Goal: Obtain resource: Download file/media

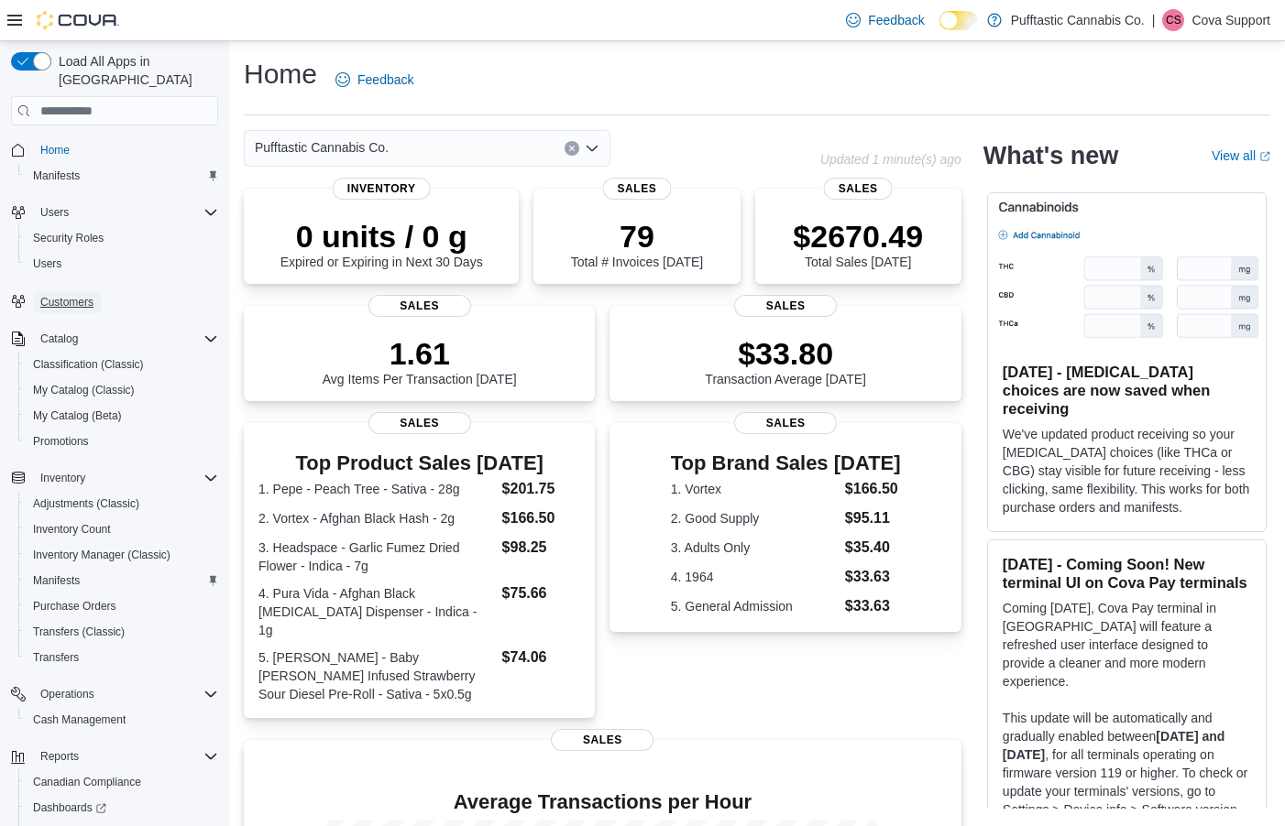
click at [65, 295] on span "Customers" at bounding box center [66, 302] width 53 height 15
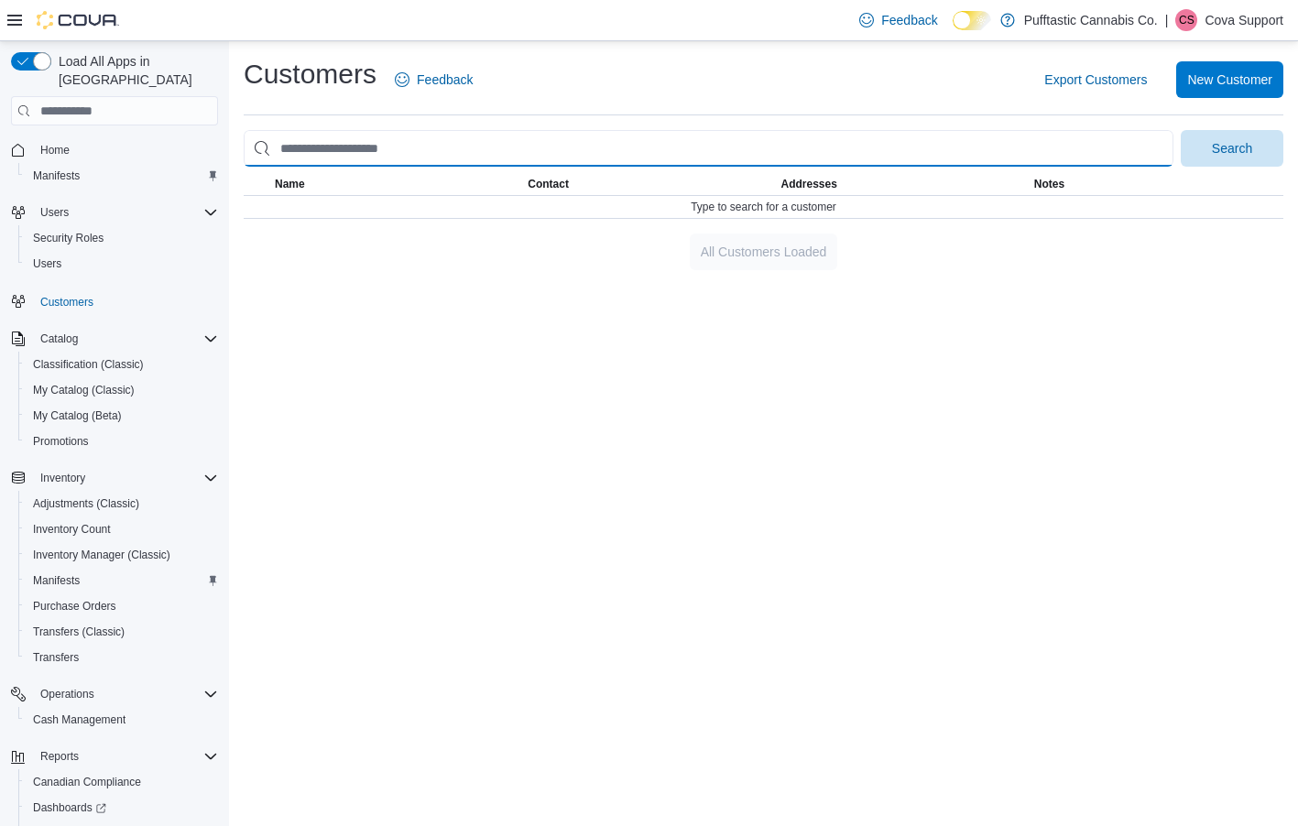
click at [475, 149] on input "search" at bounding box center [709, 148] width 930 height 37
paste input "****"
type input "****"
click at [1181, 130] on button "Search" at bounding box center [1232, 148] width 103 height 37
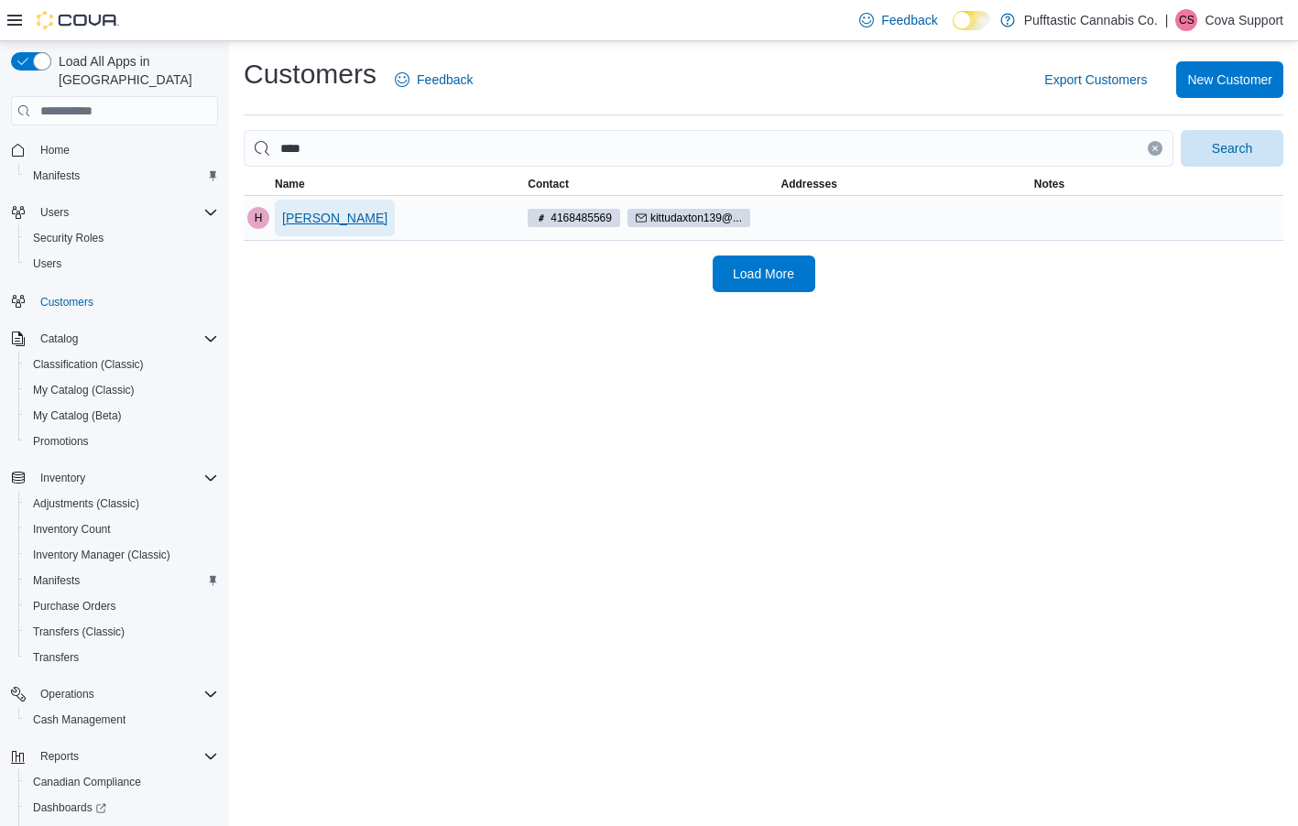
click at [329, 220] on span "Hari Gogu" at bounding box center [334, 218] width 105 height 18
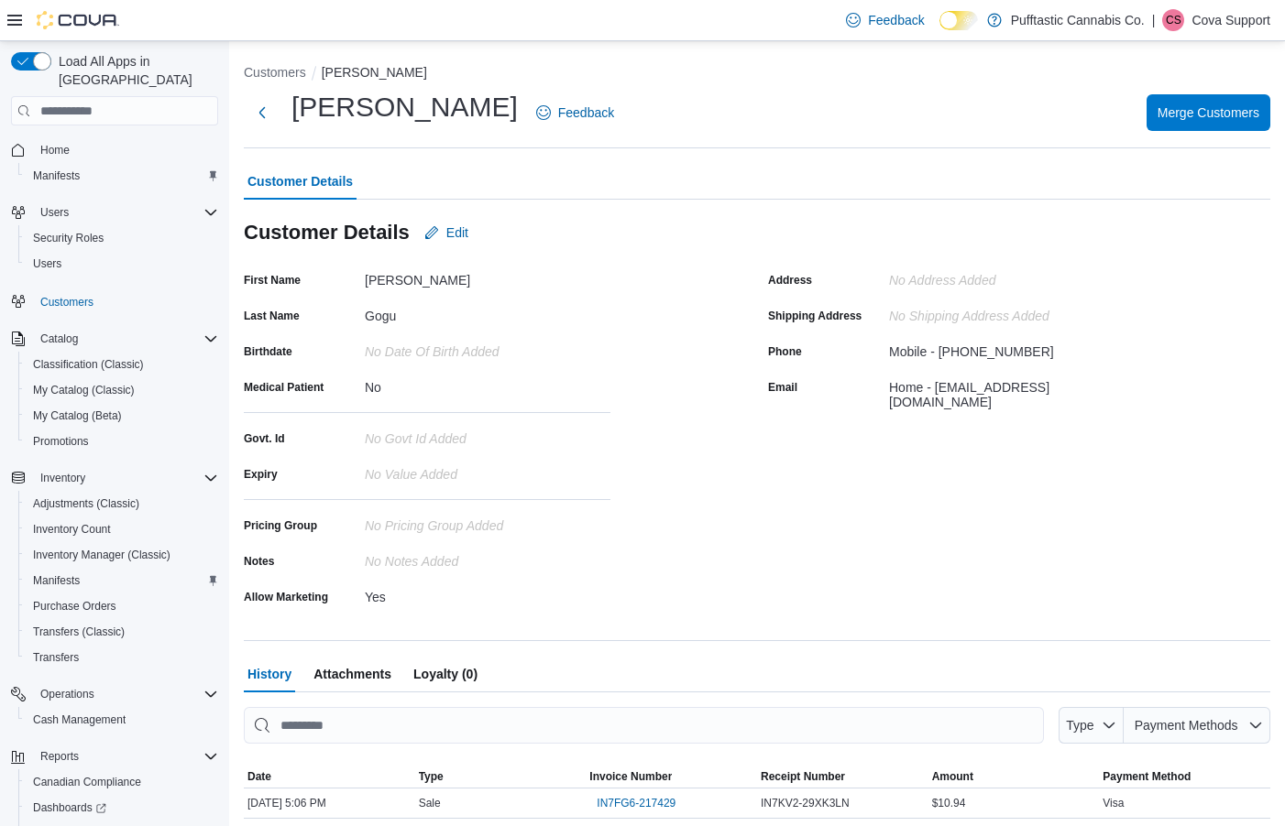
click at [623, 231] on div "Customer Details Edit" at bounding box center [757, 232] width 1026 height 37
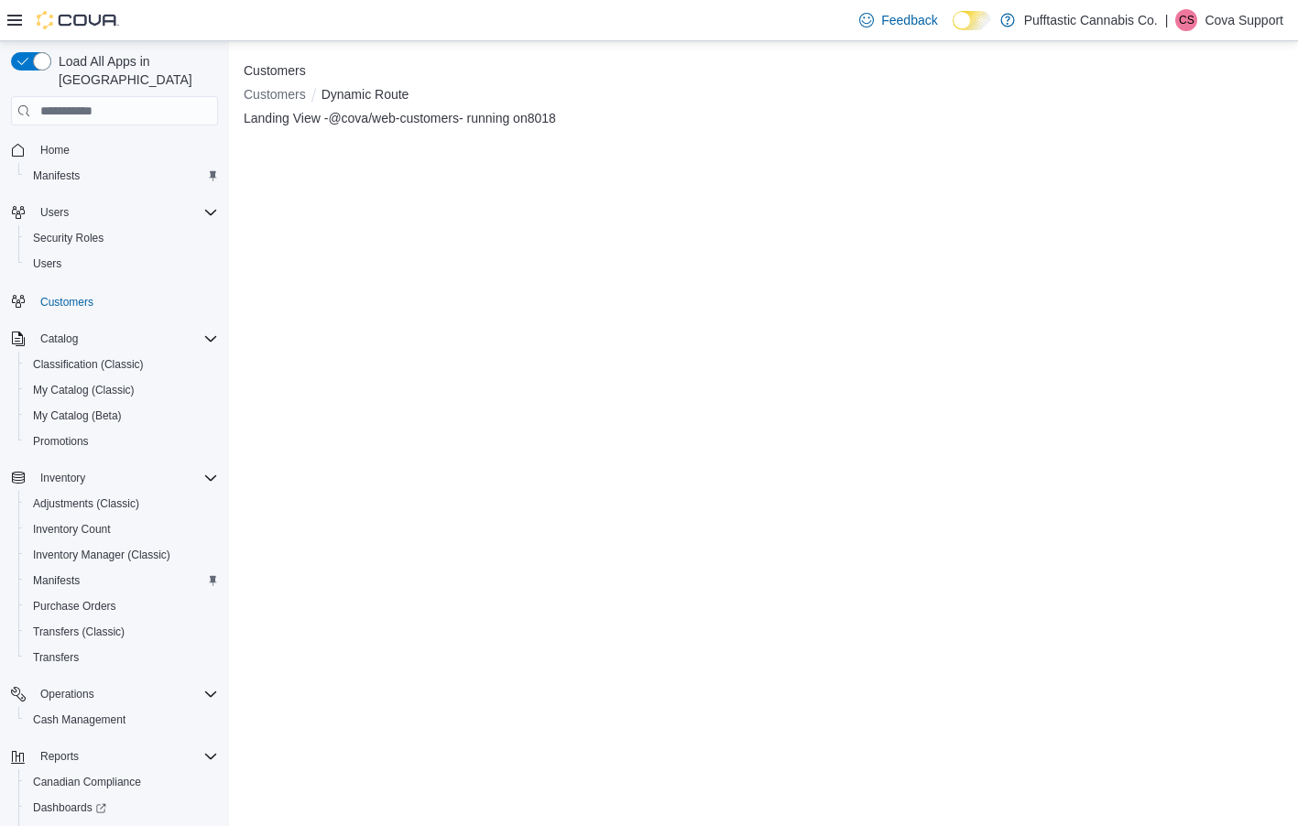
click at [559, 220] on div "Customers Customers Dynamic Route Landing View - @cova/web-customers - running …" at bounding box center [763, 433] width 1069 height 785
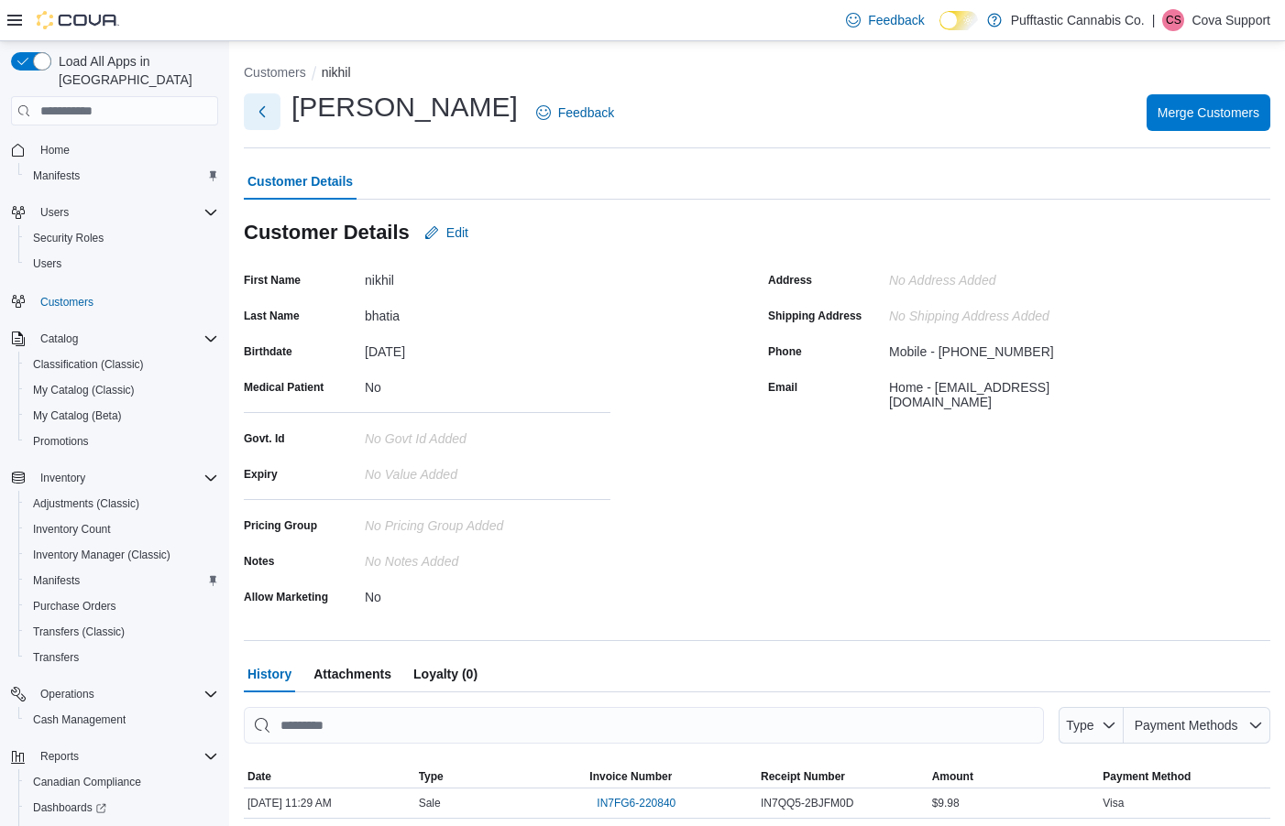
click at [269, 111] on button "Next" at bounding box center [262, 111] width 37 height 37
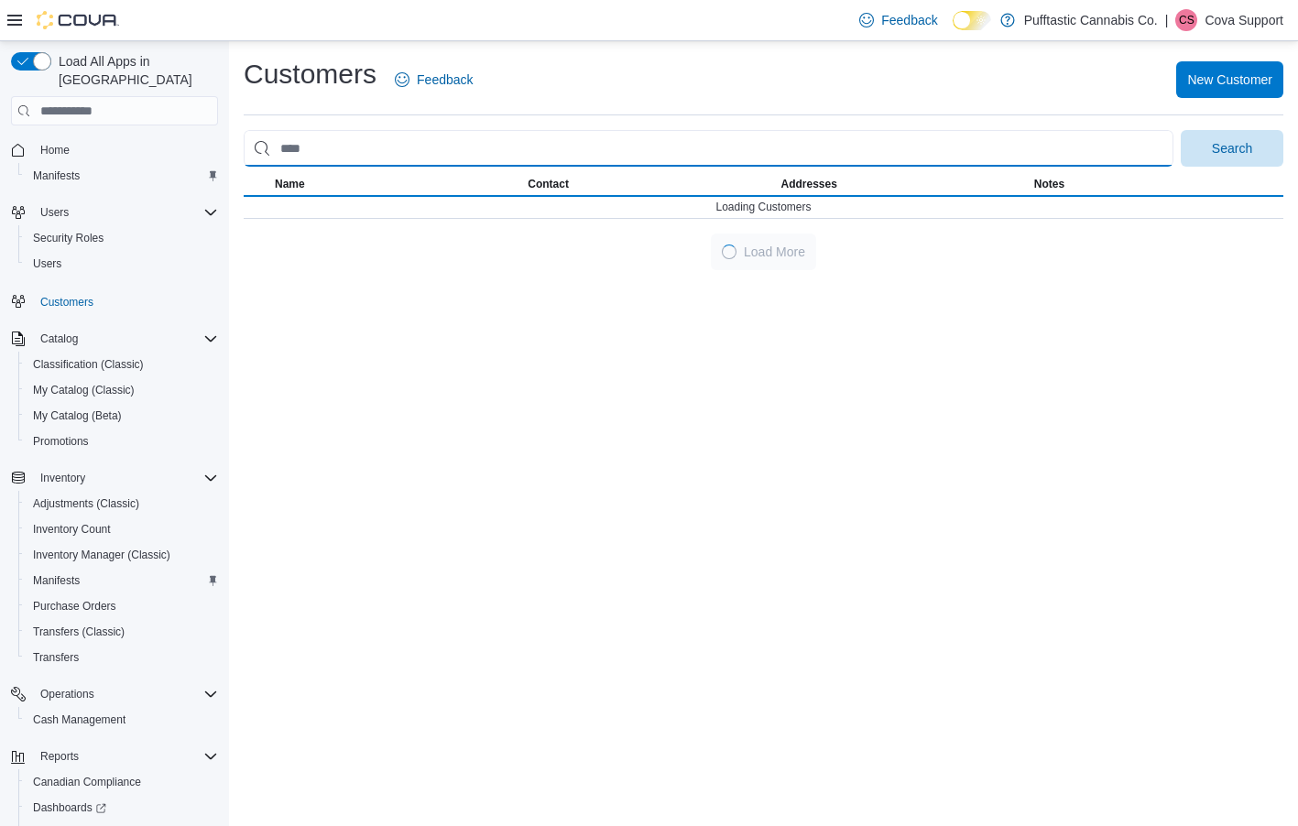
click at [369, 145] on input "search" at bounding box center [709, 148] width 930 height 37
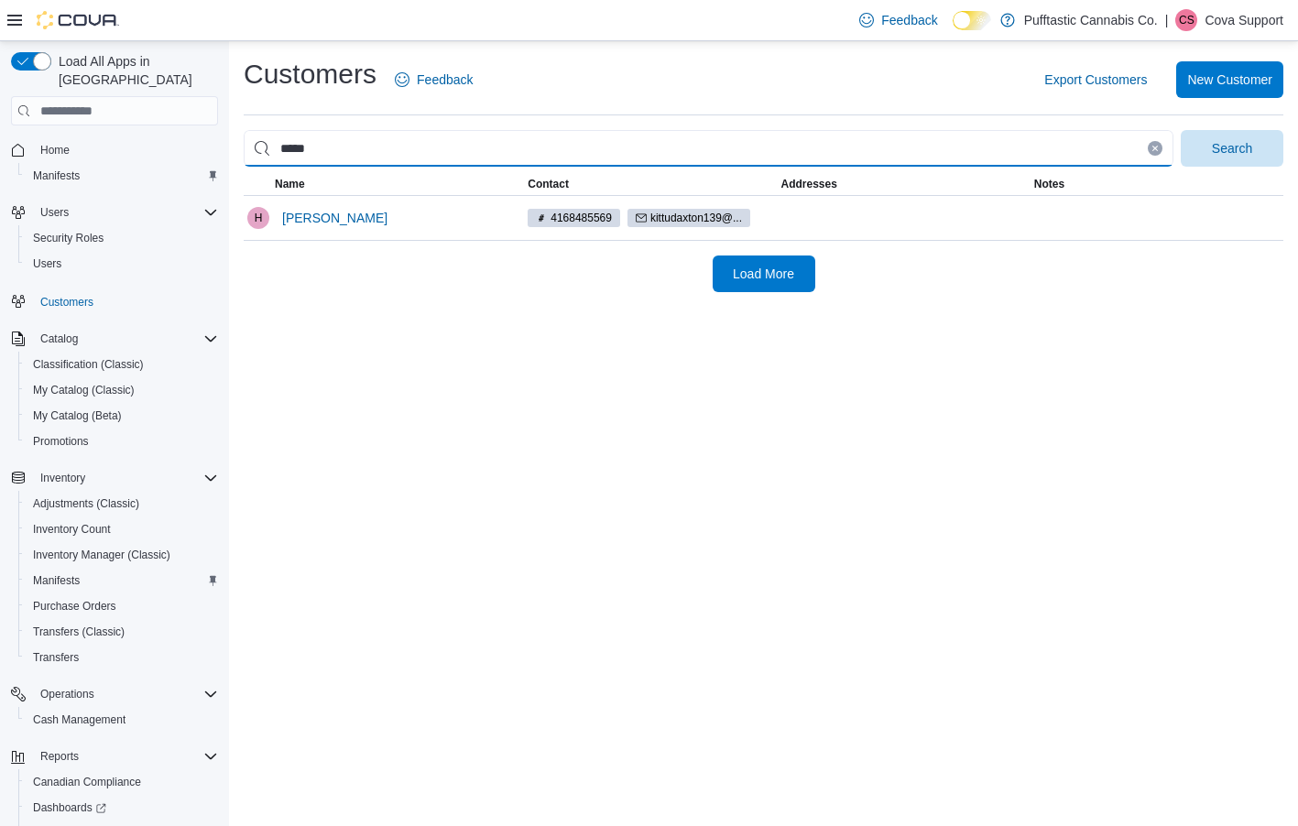
type input "*****"
click at [1181, 130] on button "Search" at bounding box center [1232, 148] width 103 height 37
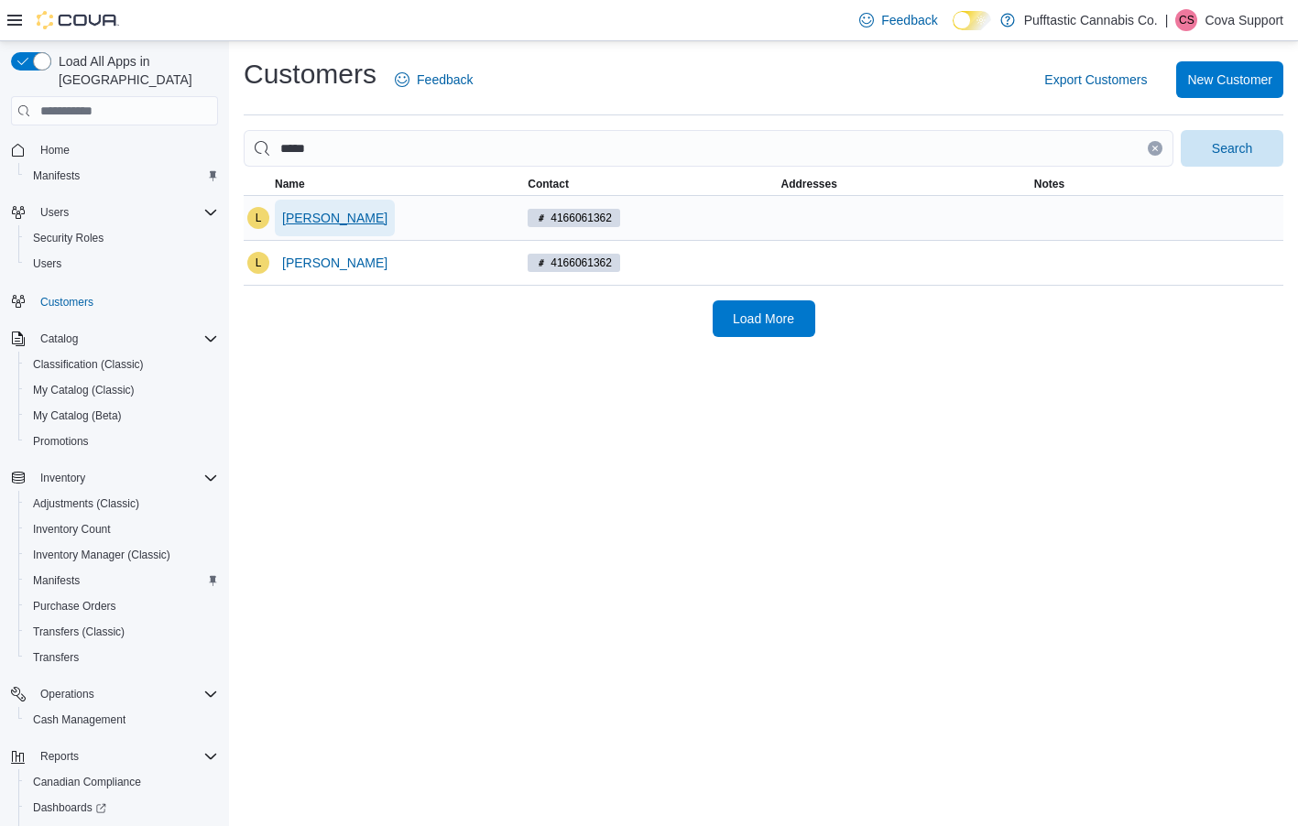
click at [301, 220] on span "Leigh A" at bounding box center [334, 218] width 105 height 18
click at [318, 262] on span "Leigh A" at bounding box center [334, 263] width 105 height 18
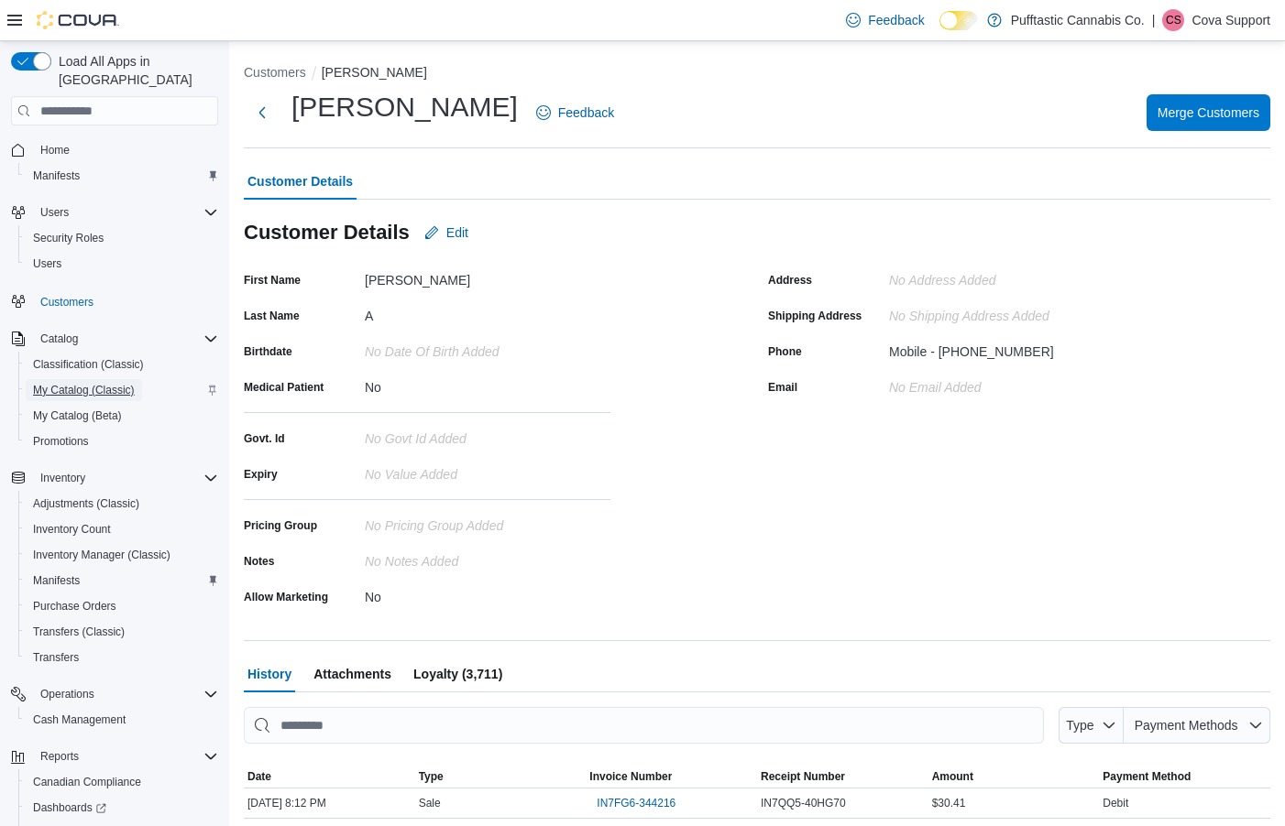
click at [57, 383] on span "My Catalog (Classic)" at bounding box center [84, 390] width 102 height 15
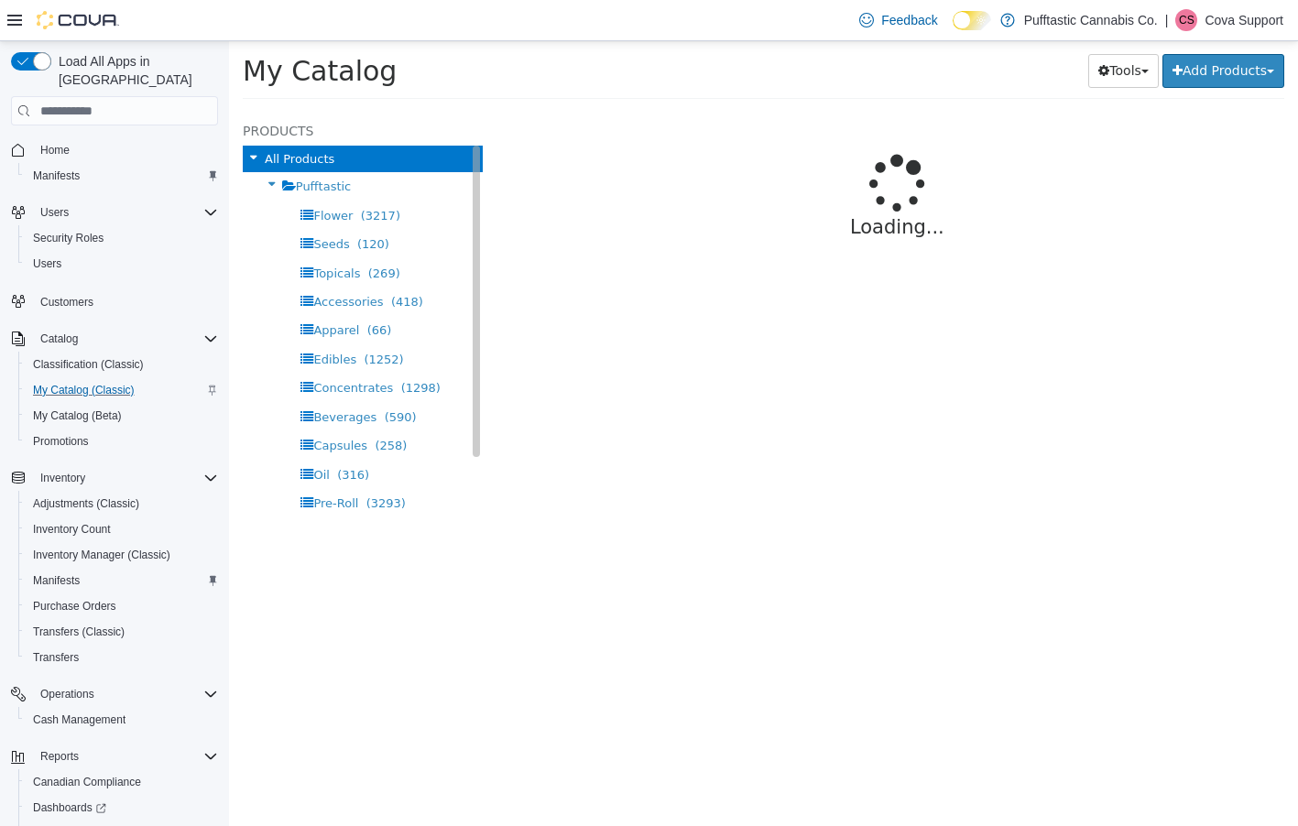
select select "**********"
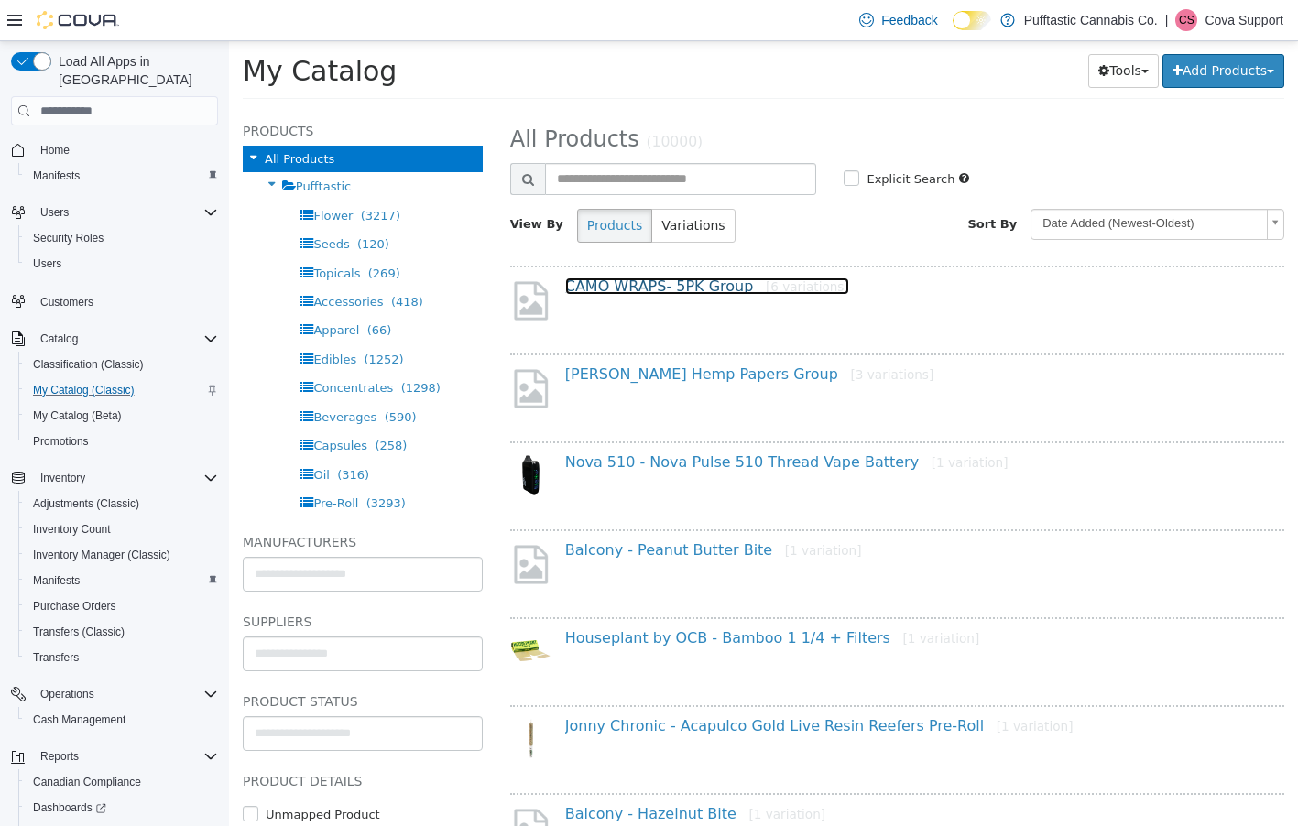
click at [615, 282] on link "CAMO WRAPS- 5PK Group [6 variations]" at bounding box center [707, 286] width 284 height 17
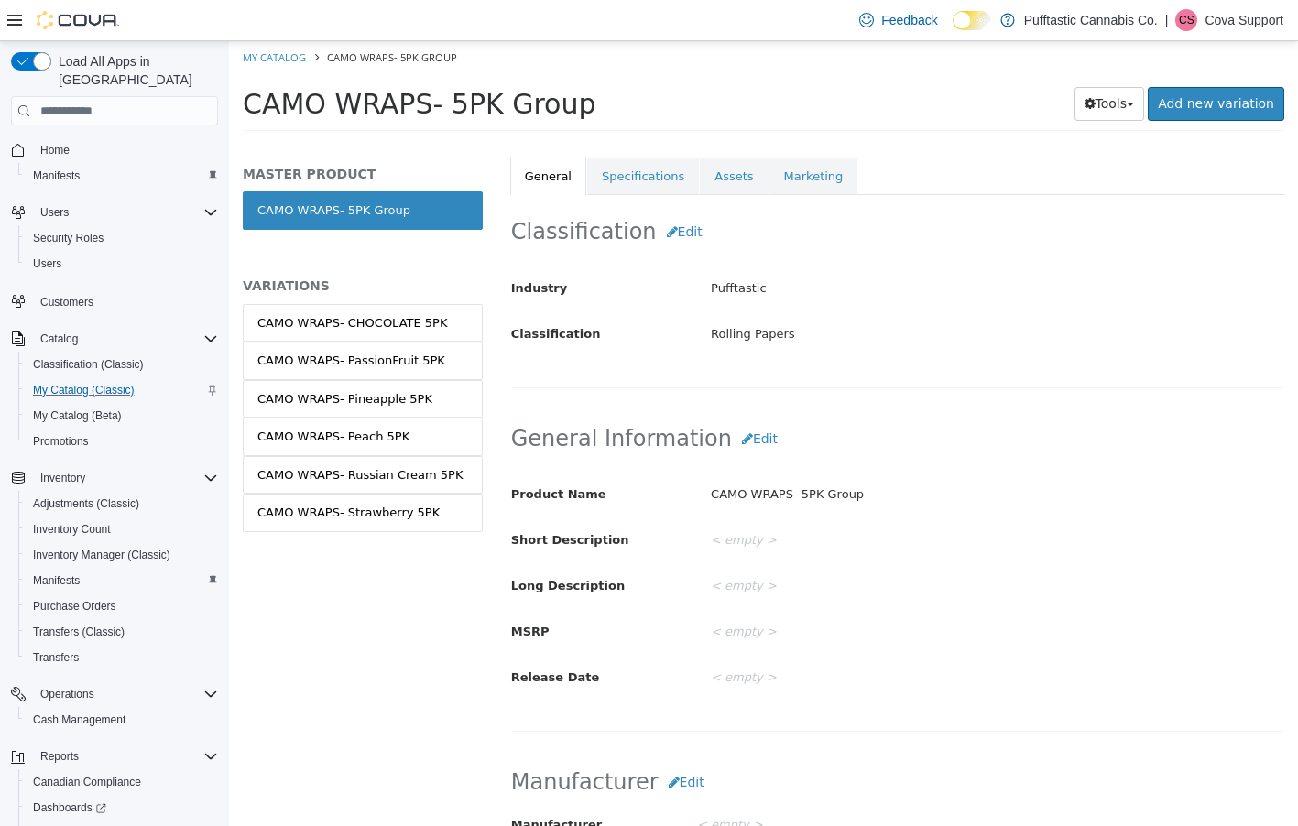
scroll to position [366, 0]
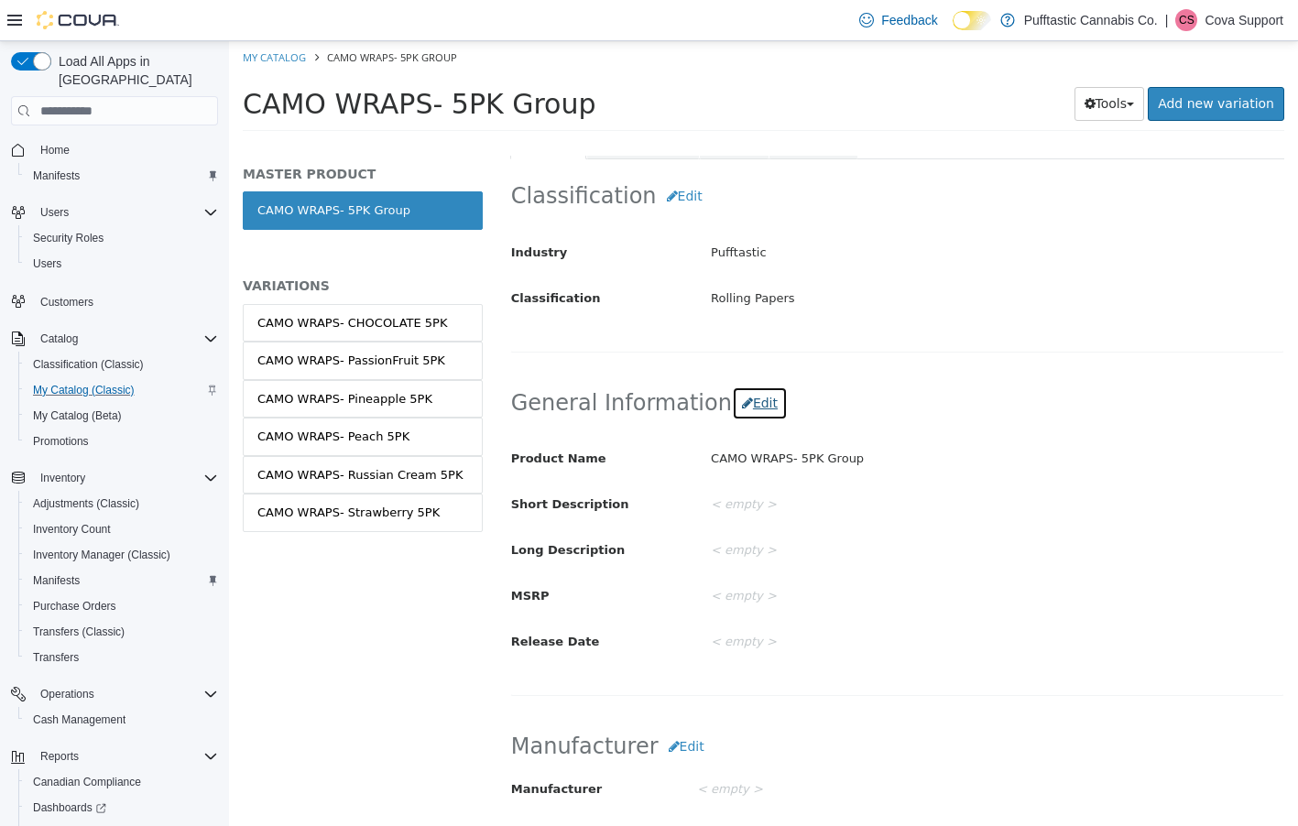
click at [733, 402] on button "Edit" at bounding box center [760, 404] width 56 height 34
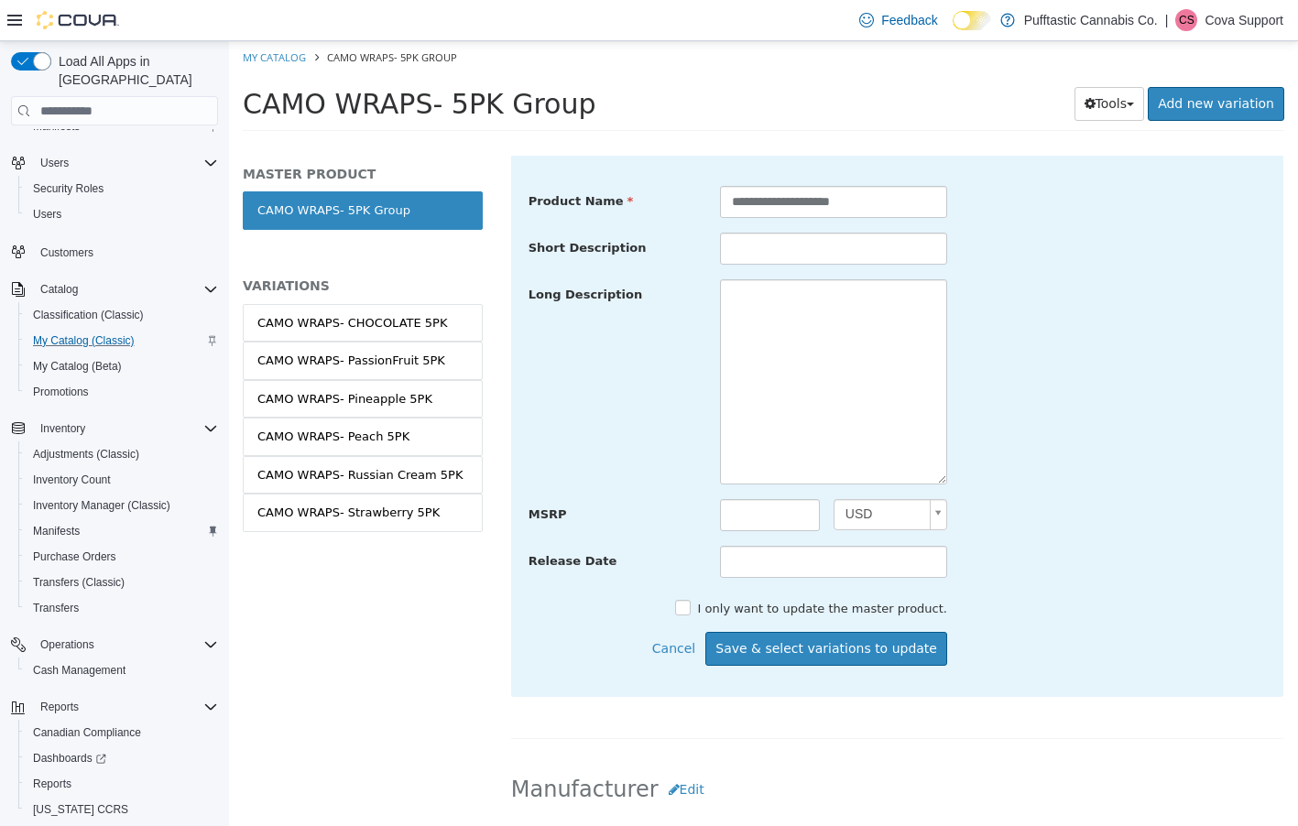
scroll to position [93, 0]
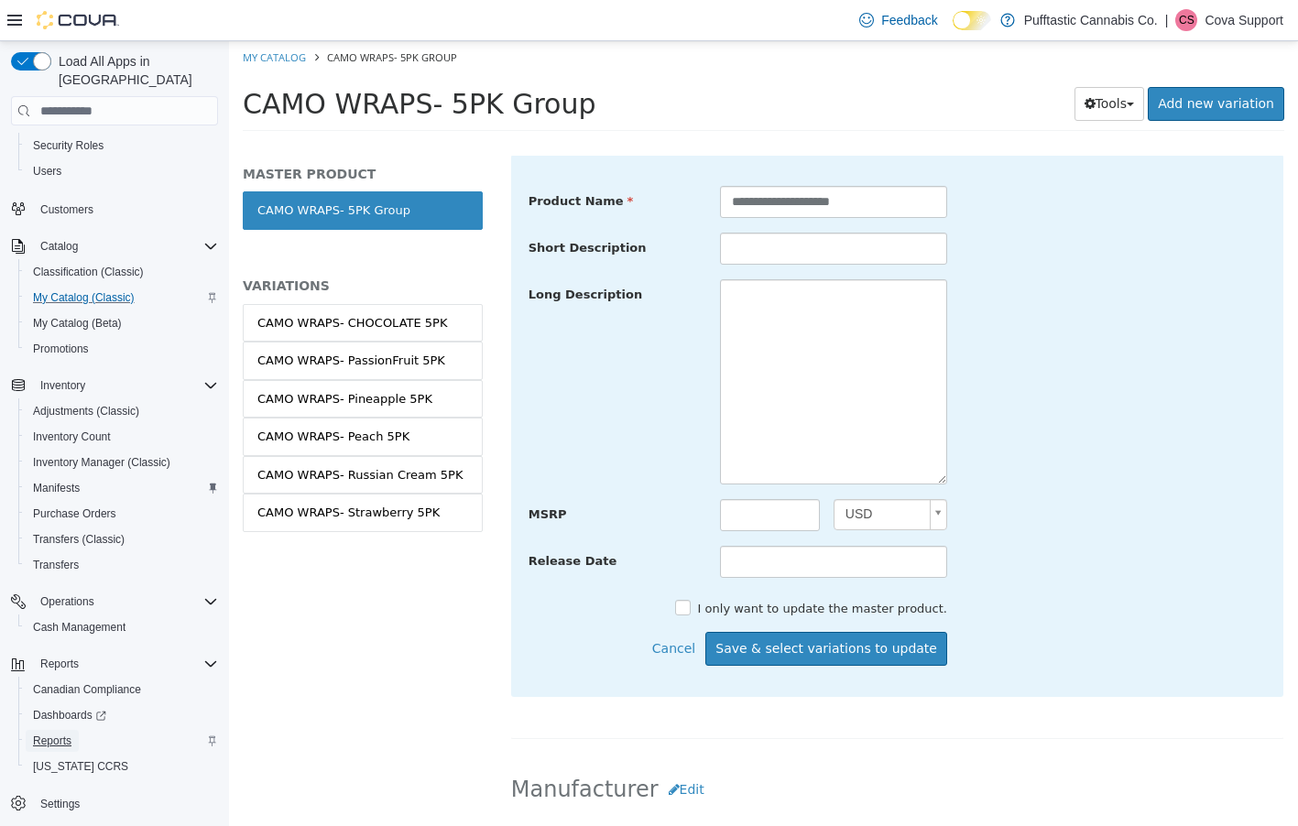
click at [43, 734] on span "Reports" at bounding box center [52, 741] width 38 height 15
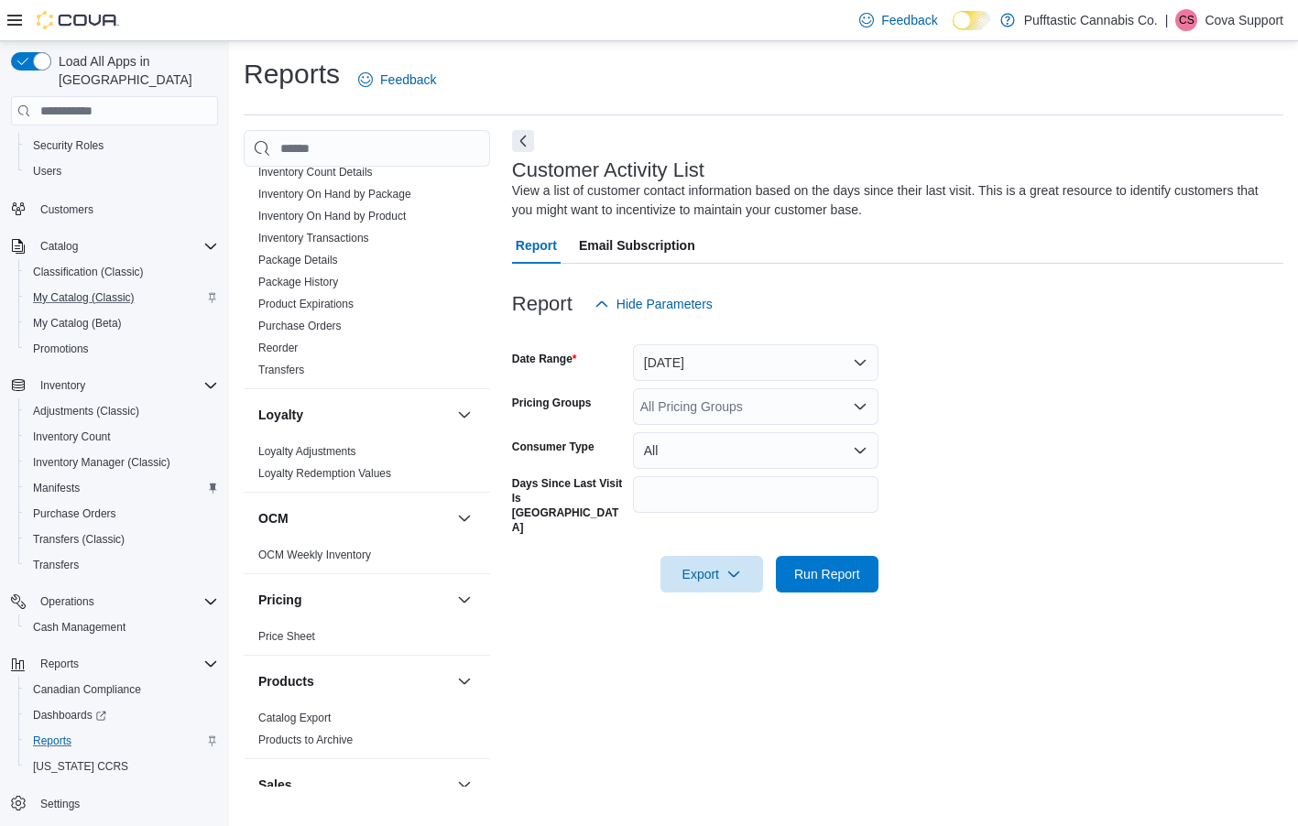
scroll to position [688, 0]
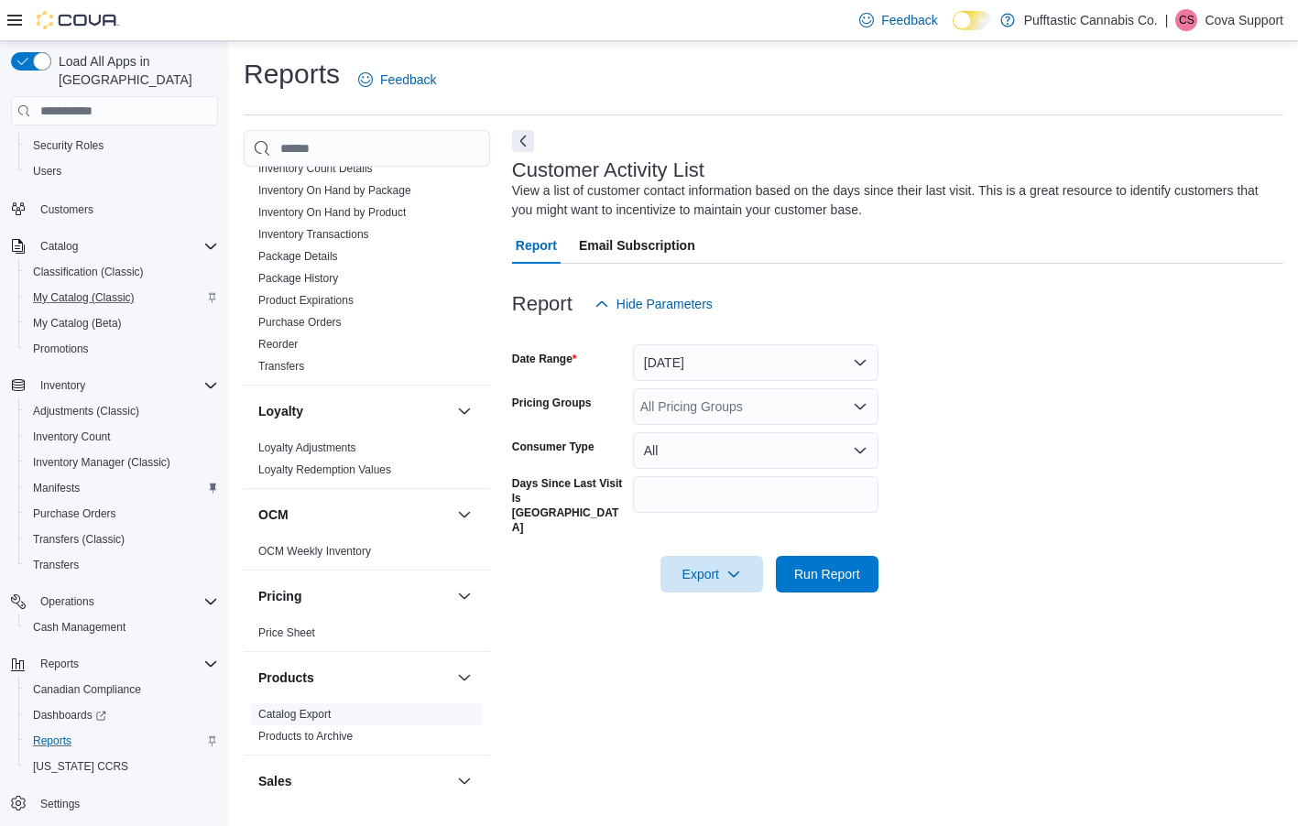
click at [302, 722] on span "Catalog Export" at bounding box center [294, 714] width 72 height 15
click at [307, 710] on link "Catalog Export" at bounding box center [294, 714] width 72 height 13
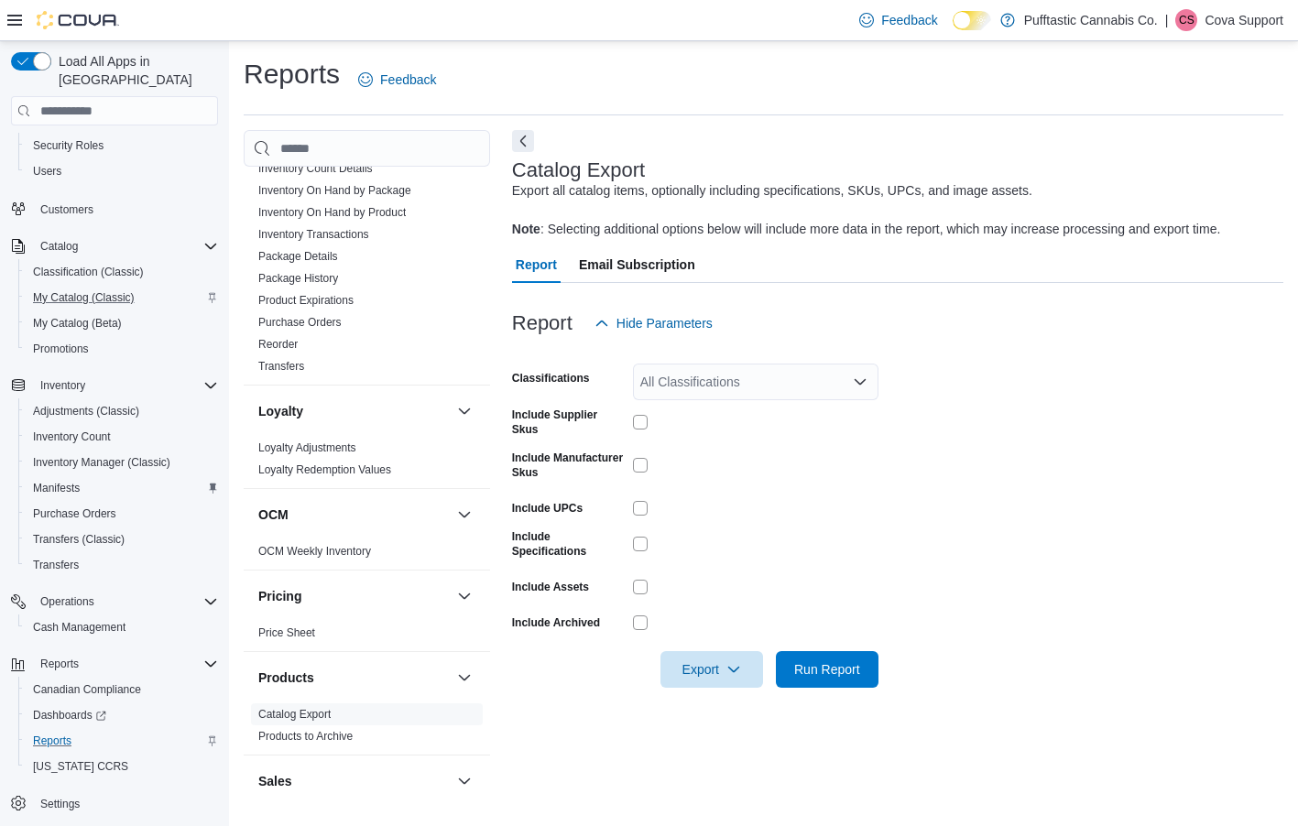
click at [696, 390] on div "All Classifications" at bounding box center [756, 382] width 246 height 37
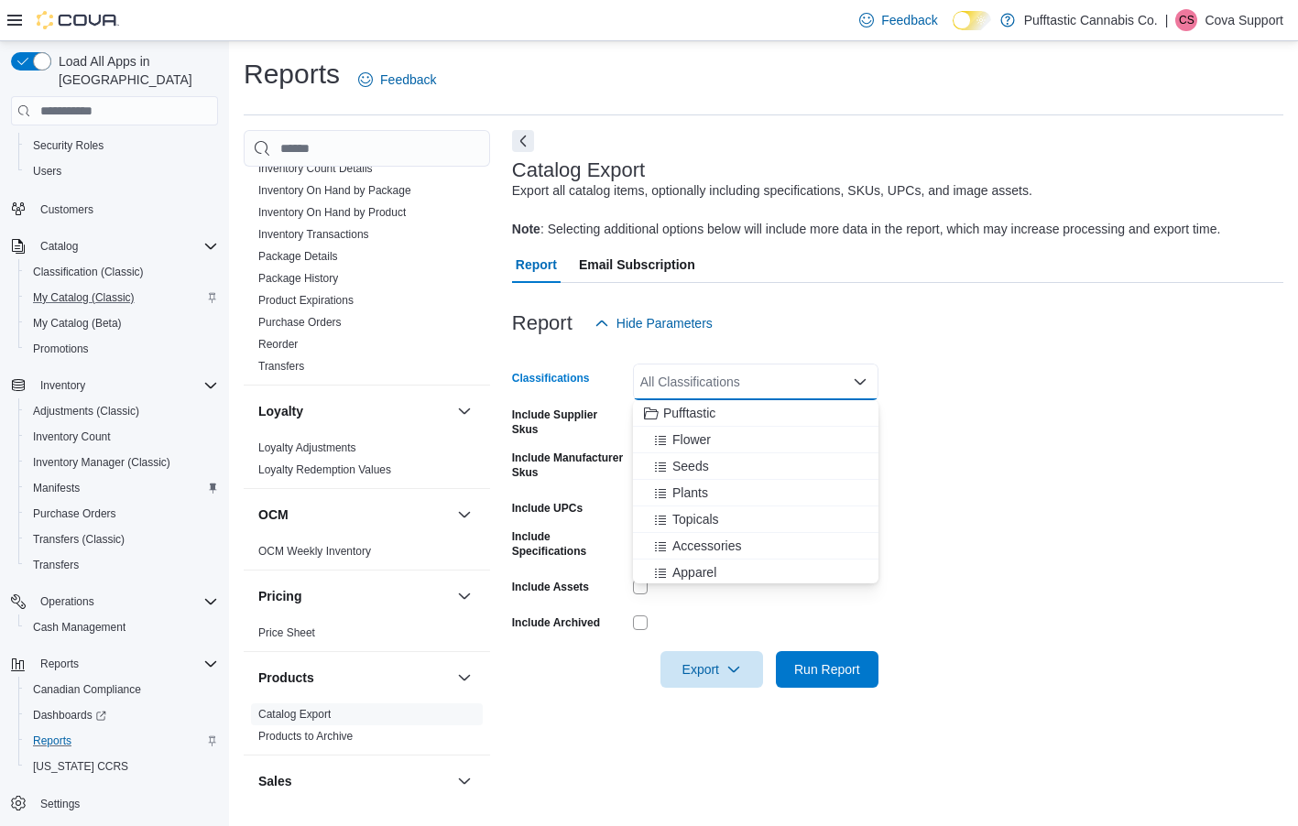
click at [582, 381] on label "Classifications" at bounding box center [551, 378] width 78 height 15
click at [640, 381] on input "Classifications" at bounding box center [641, 382] width 2 height 22
click at [527, 680] on div "Export Run Report" at bounding box center [695, 669] width 366 height 37
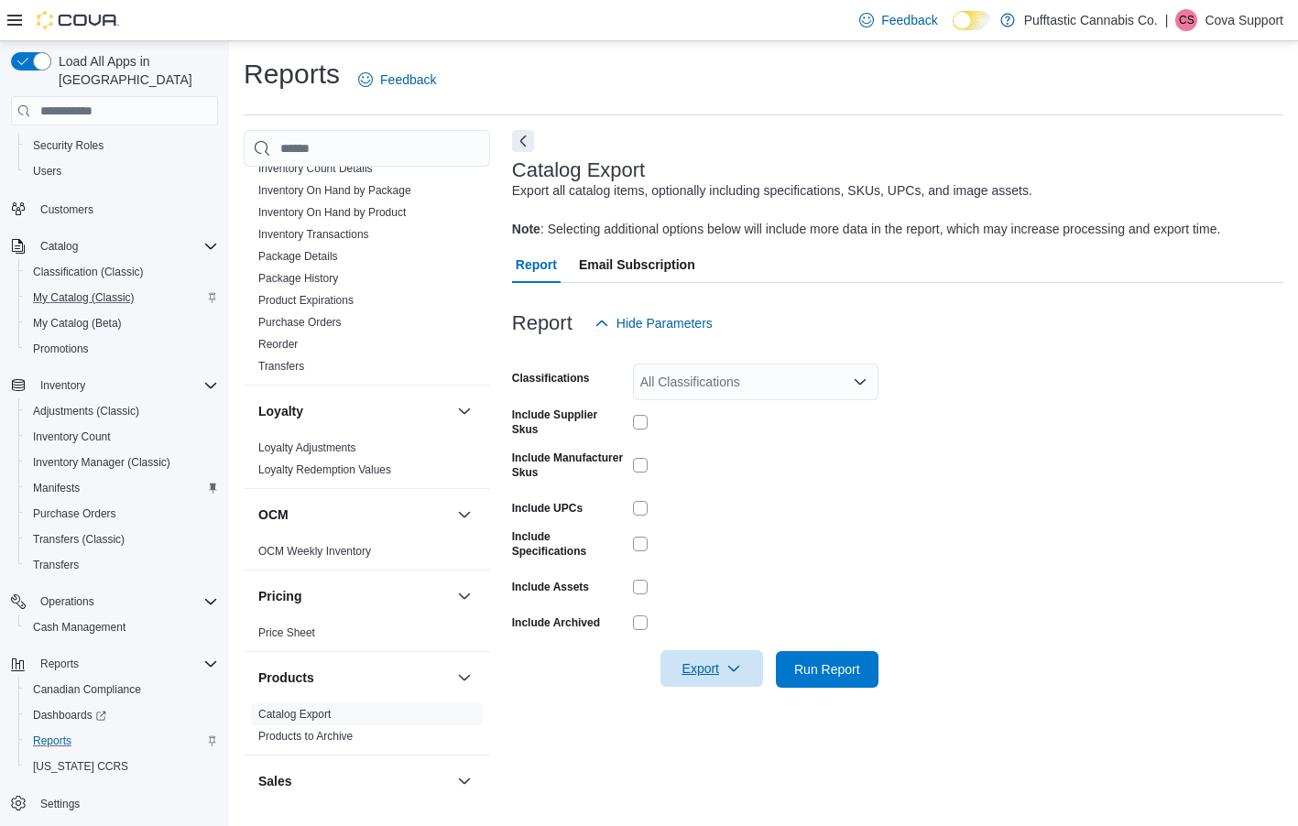
click at [698, 679] on span "Export" at bounding box center [712, 669] width 81 height 37
click at [716, 699] on span "Export to Excel" at bounding box center [714, 706] width 82 height 15
click at [1225, 23] on p "Cova Support" at bounding box center [1244, 20] width 79 height 22
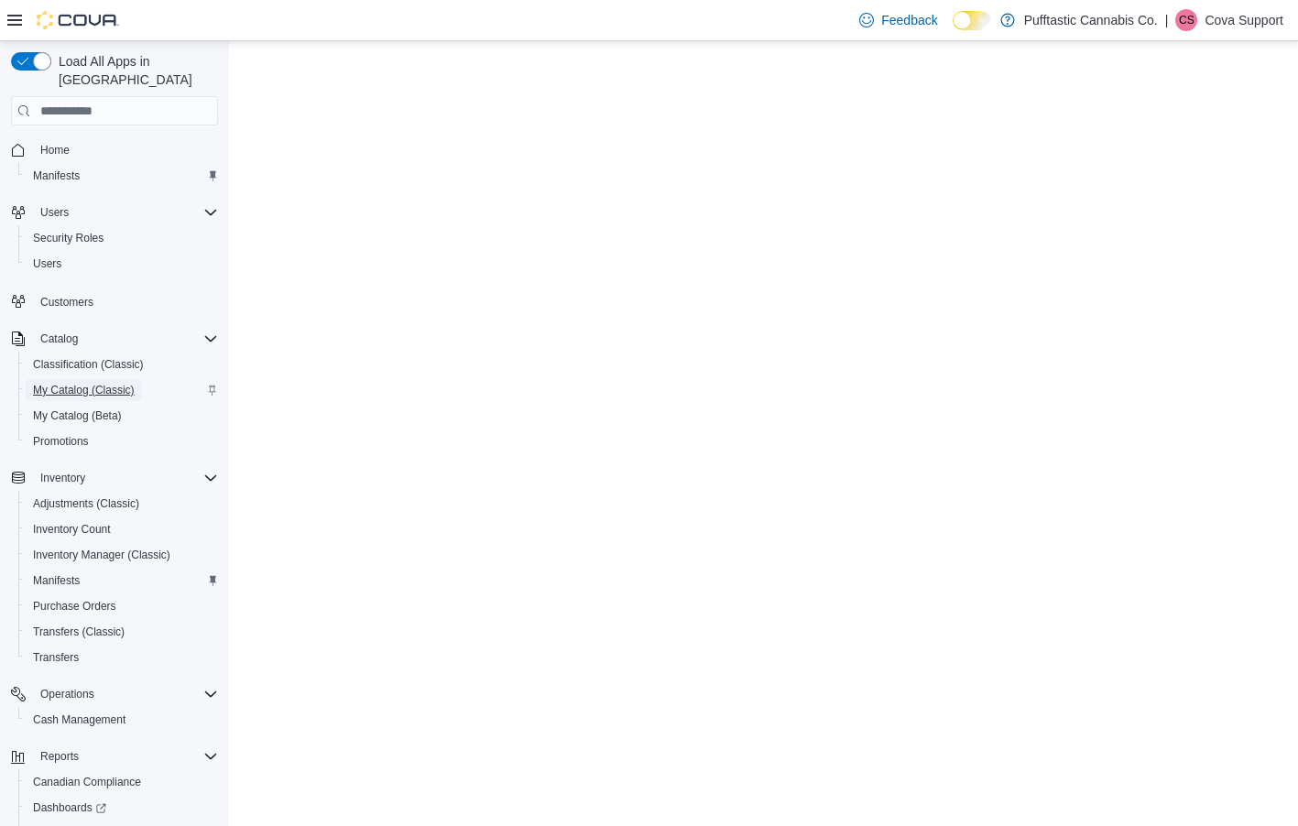
click at [81, 383] on span "My Catalog (Classic)" at bounding box center [84, 390] width 102 height 15
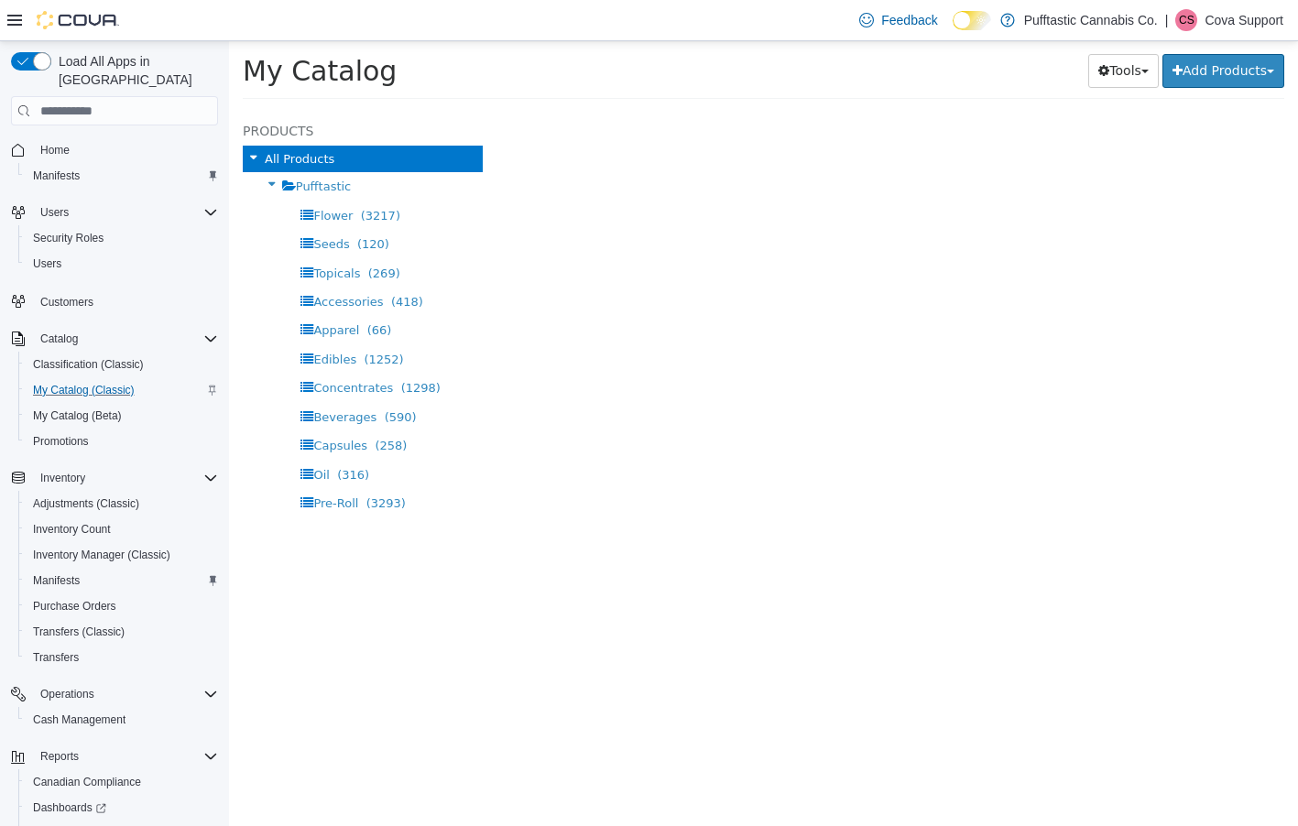
select select "**********"
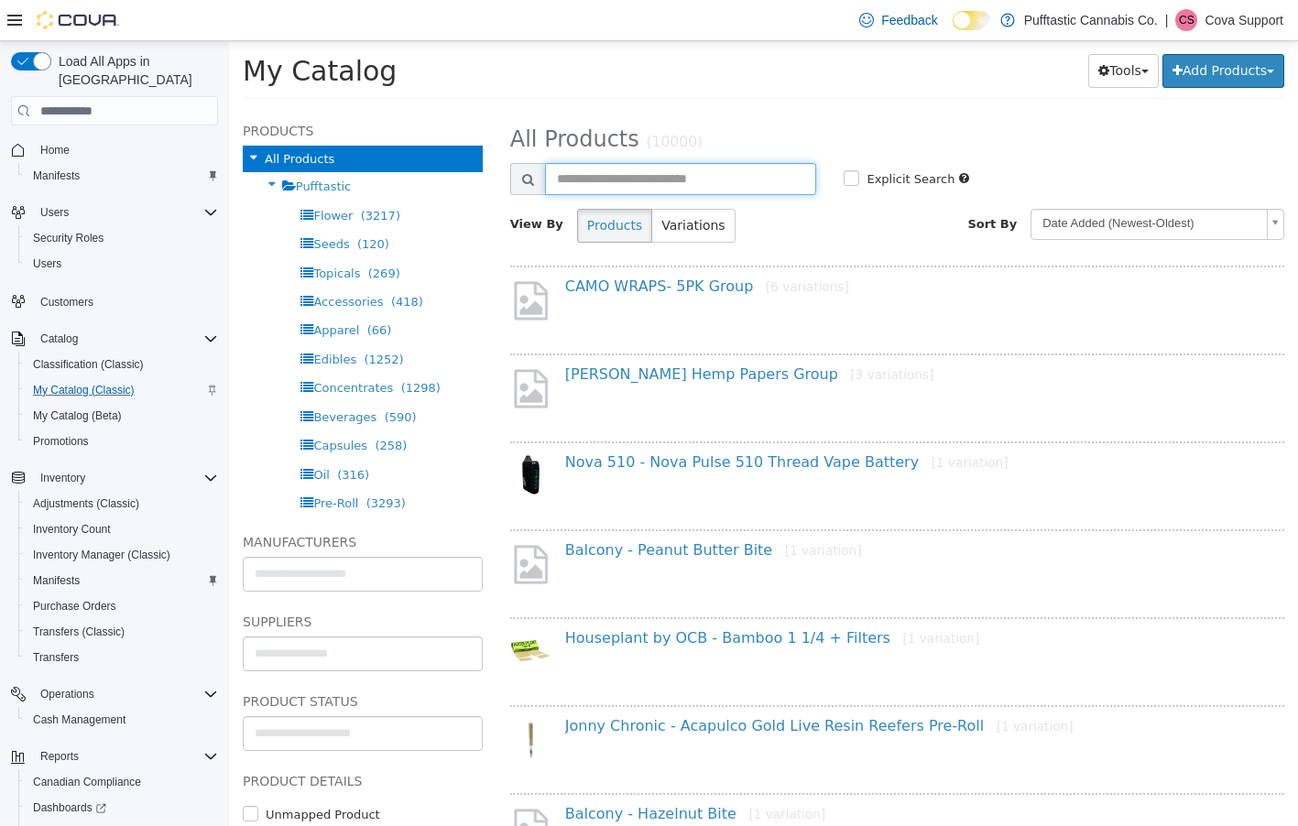
click at [646, 175] on input "text" at bounding box center [681, 179] width 272 height 32
paste input "**********"
type input "**********"
select select "**********"
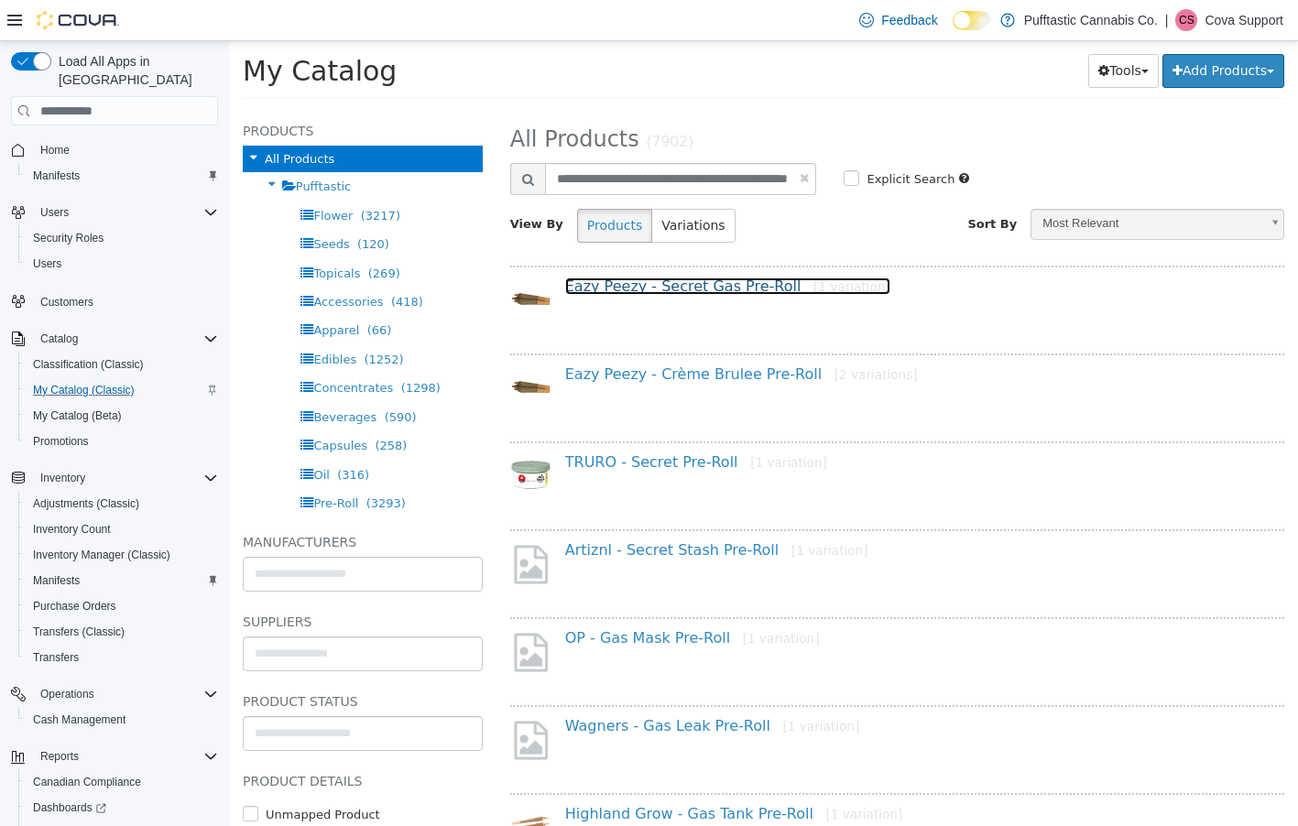
click at [618, 287] on link "Eazy Peezy - Secret Gas Pre-Roll [1 variation]" at bounding box center [727, 286] width 325 height 17
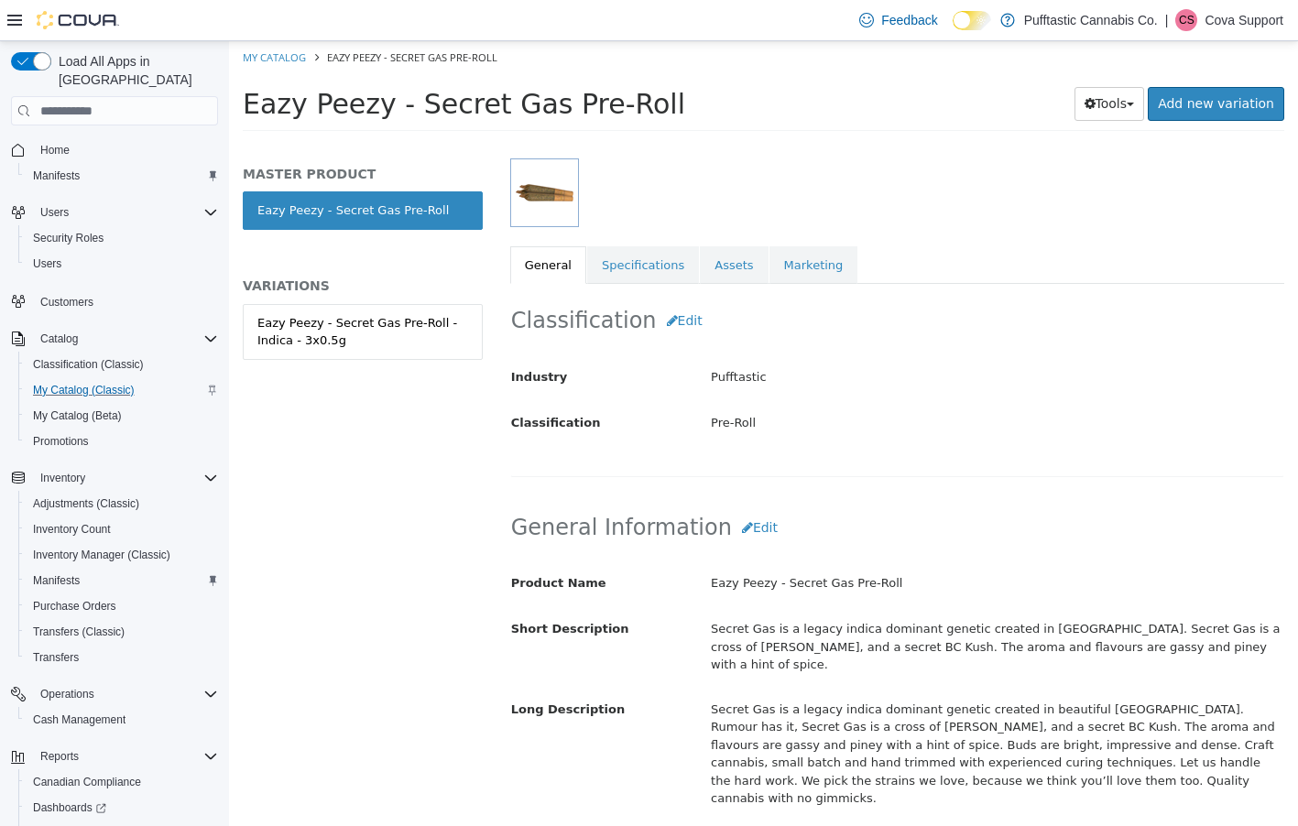
scroll to position [275, 0]
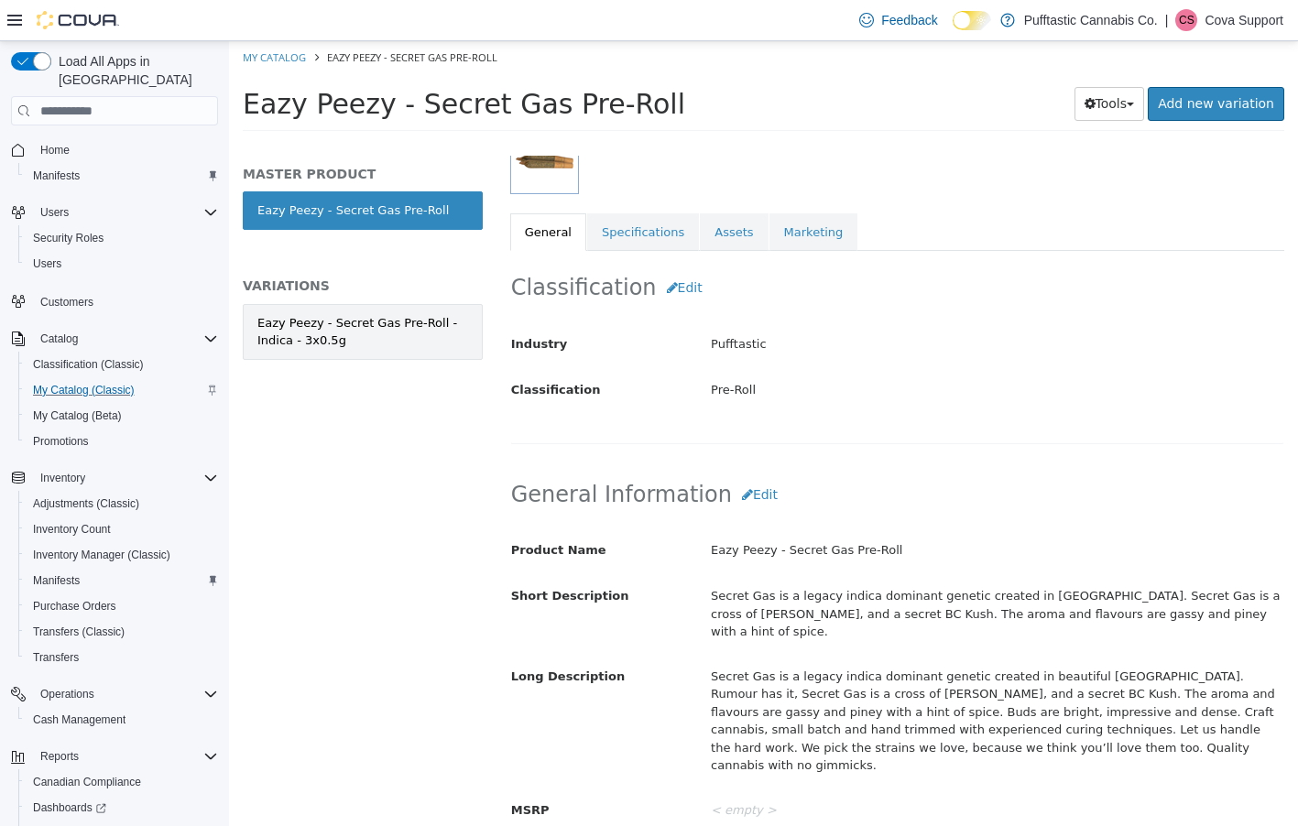
click at [372, 330] on div "Eazy Peezy - Secret Gas Pre-Roll - Indica - 3x0.5g" at bounding box center [362, 332] width 211 height 36
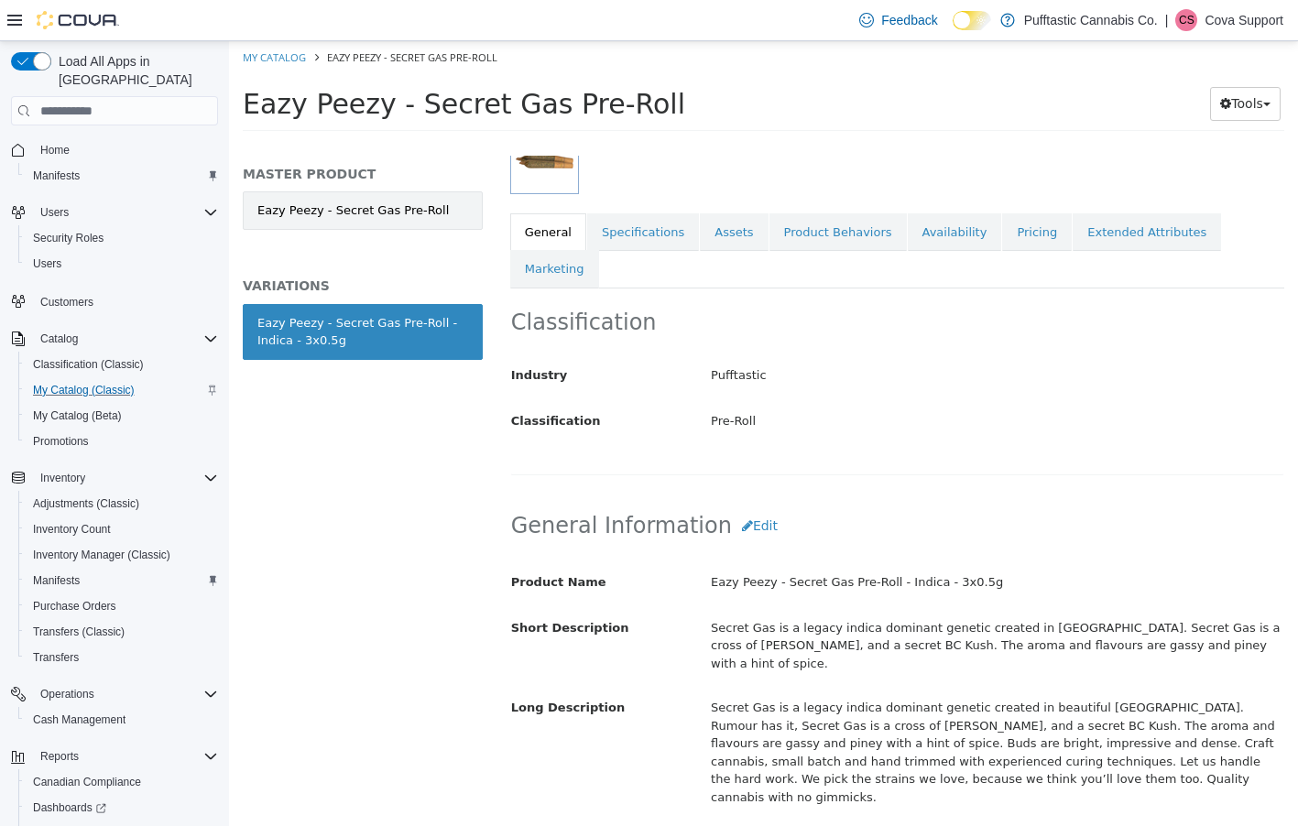
click at [327, 220] on link "Eazy Peezy - Secret Gas Pre-Roll" at bounding box center [363, 210] width 240 height 38
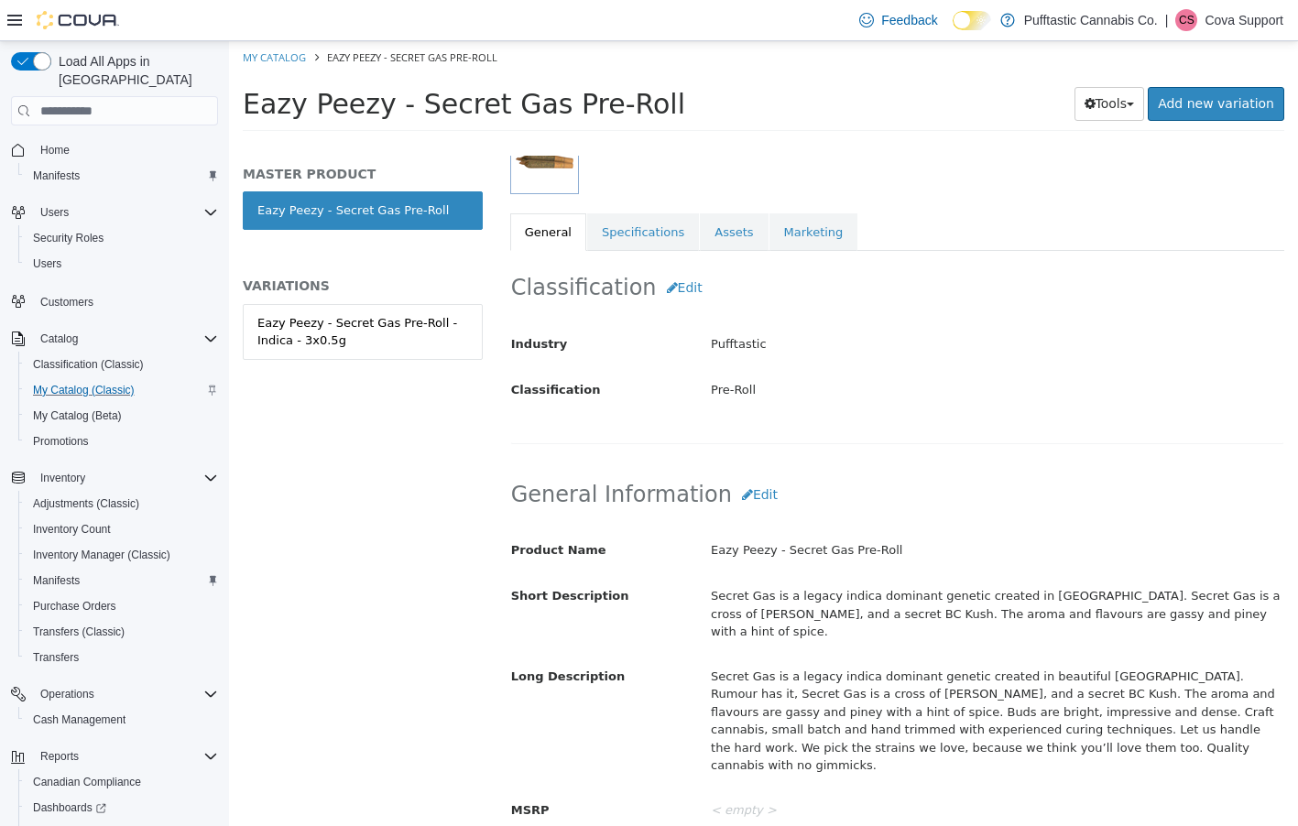
click at [1239, 6] on div "Feedback Dark Mode Pufftastic Cannabis Co. | CS Cova Support" at bounding box center [1068, 20] width 432 height 37
click at [1247, 11] on p "Cova Support" at bounding box center [1244, 20] width 79 height 22
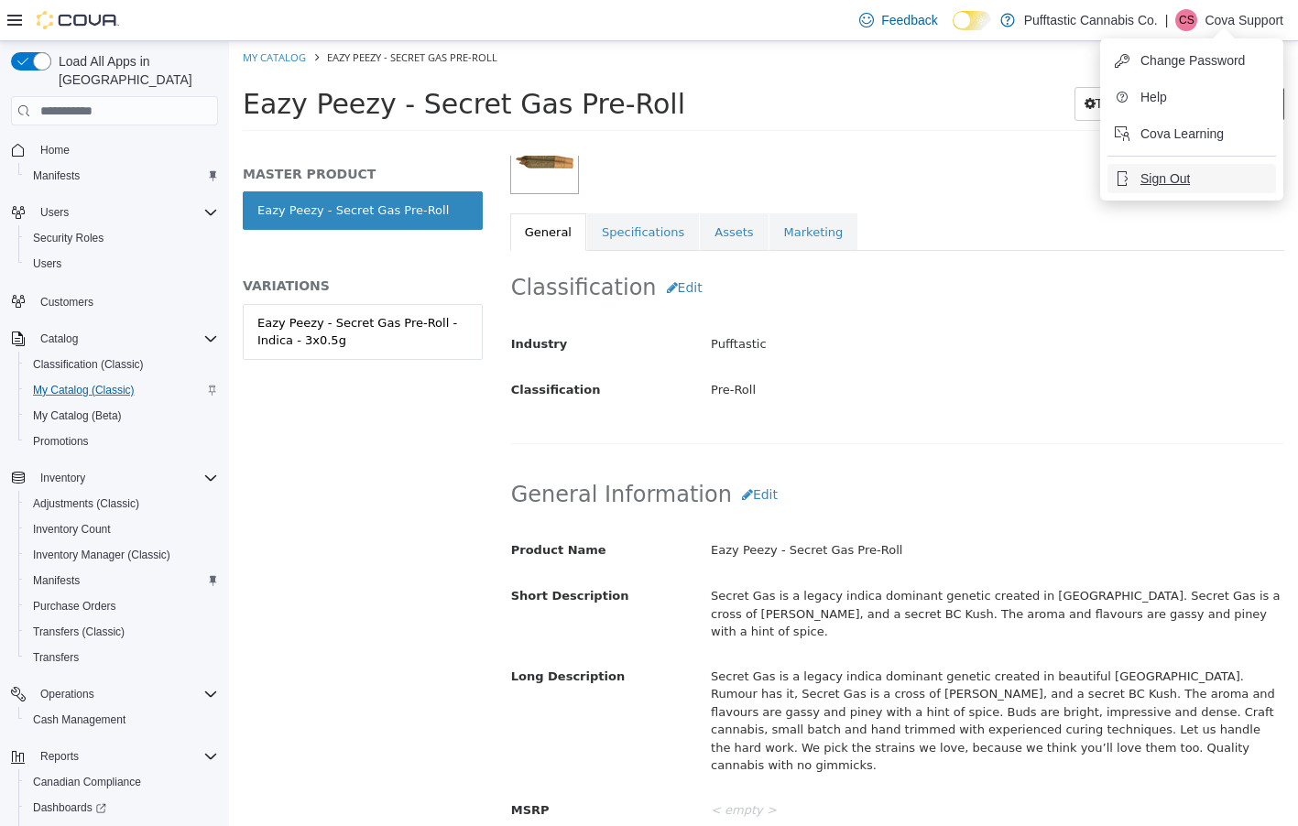
click at [1164, 181] on span "Sign Out" at bounding box center [1165, 178] width 49 height 18
